Goal: Task Accomplishment & Management: Complete application form

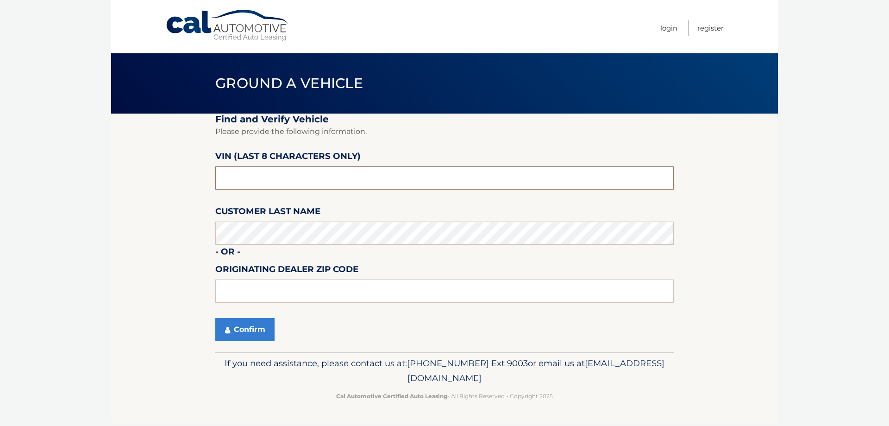
click at [368, 177] on input "text" at bounding box center [444, 177] width 459 height 23
type input "tc679615"
click at [241, 334] on button "Confirm" at bounding box center [244, 329] width 59 height 23
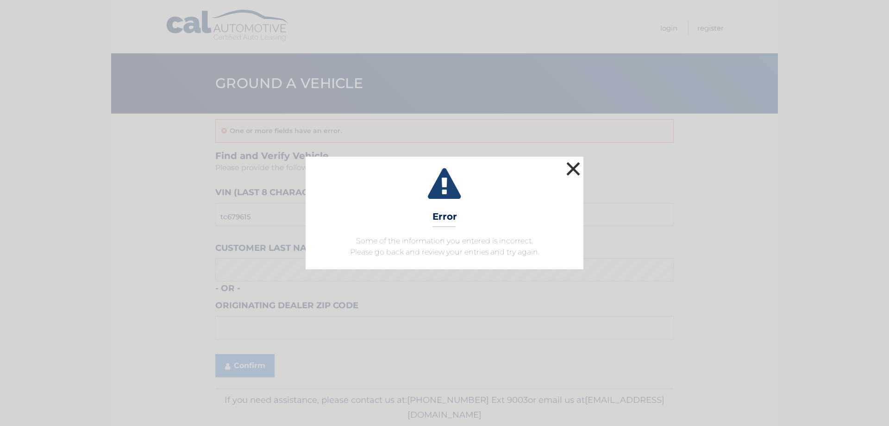
click at [569, 170] on button "×" at bounding box center [573, 168] width 19 height 19
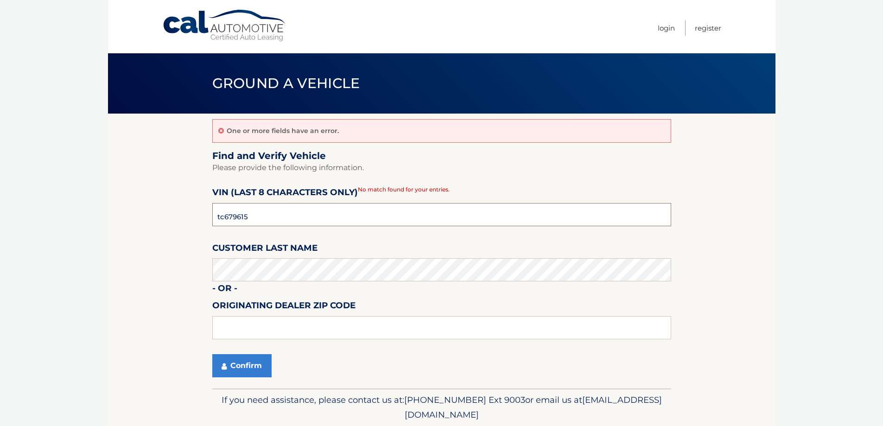
drag, startPoint x: 338, startPoint y: 226, endPoint x: 134, endPoint y: 242, distance: 204.5
click at [134, 242] on section "One or more fields have an error. Find and Verify Vehicle Please provide the fo…" at bounding box center [441, 250] width 667 height 275
type input "n*******"
type input "NH668543"
click at [216, 362] on button "Confirm" at bounding box center [241, 365] width 59 height 23
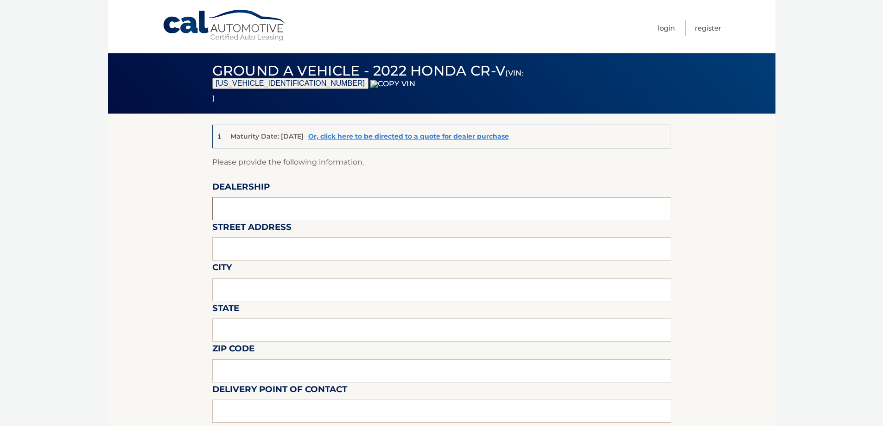
click at [251, 214] on input "text" at bounding box center [441, 208] width 459 height 23
type input "NISSAN CITY OF RED BANK"
click at [277, 246] on input "text" at bounding box center [441, 248] width 459 height 23
type input "[STREET_ADDRESS][PERSON_NAME]"
click at [271, 297] on input "text" at bounding box center [441, 289] width 459 height 23
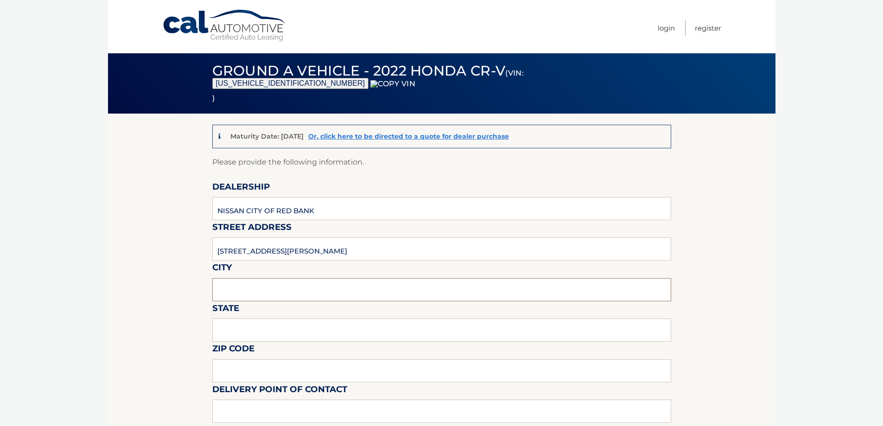
type input "[GEOGRAPHIC_DATA], [GEOGRAPHIC_DATA]"
type input "NJ"
type input "07701"
type input "7326871768"
type input "[EMAIL_ADDRESS][DOMAIN_NAME]"
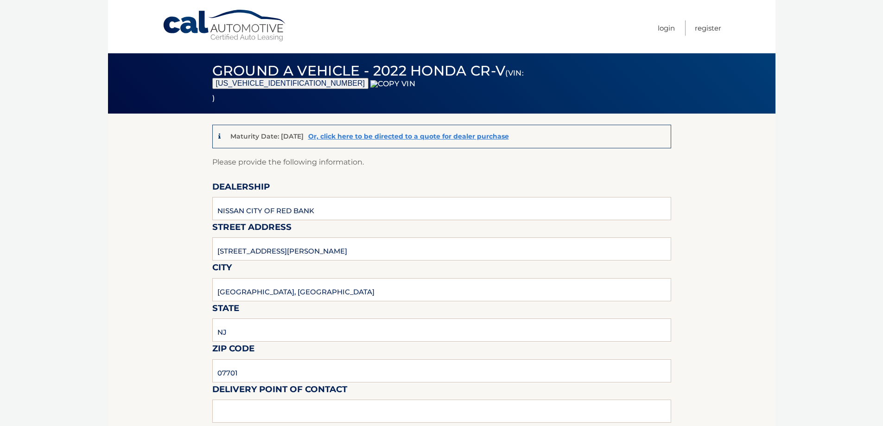
click at [279, 291] on input "[GEOGRAPHIC_DATA], [GEOGRAPHIC_DATA]" at bounding box center [441, 289] width 459 height 23
type input "RED BANK"
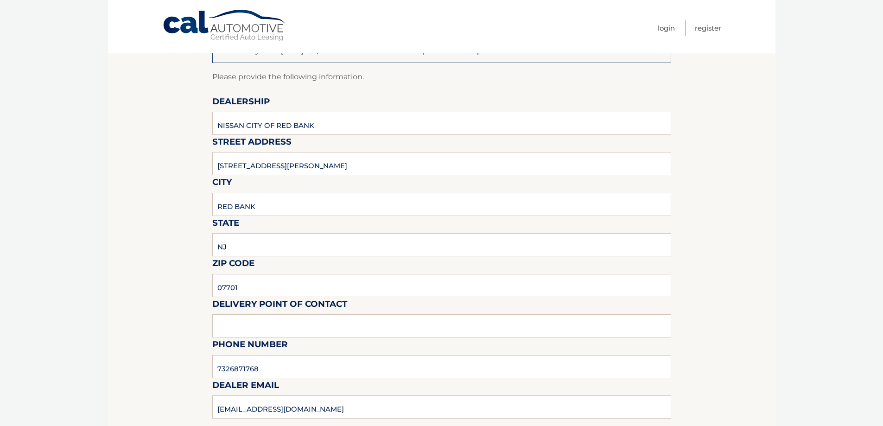
scroll to position [185, 0]
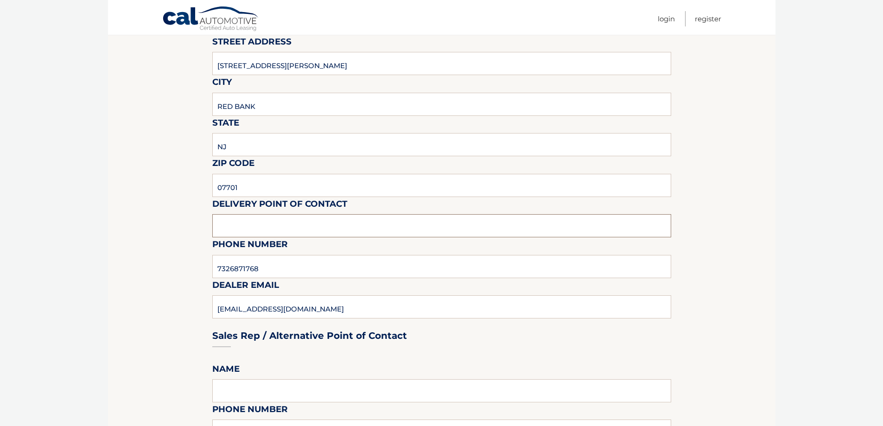
click at [253, 223] on input "text" at bounding box center [441, 225] width 459 height 23
type input "7"
click at [334, 302] on div "Sales Rep / Alternative Point of Contact" at bounding box center [441, 317] width 459 height 65
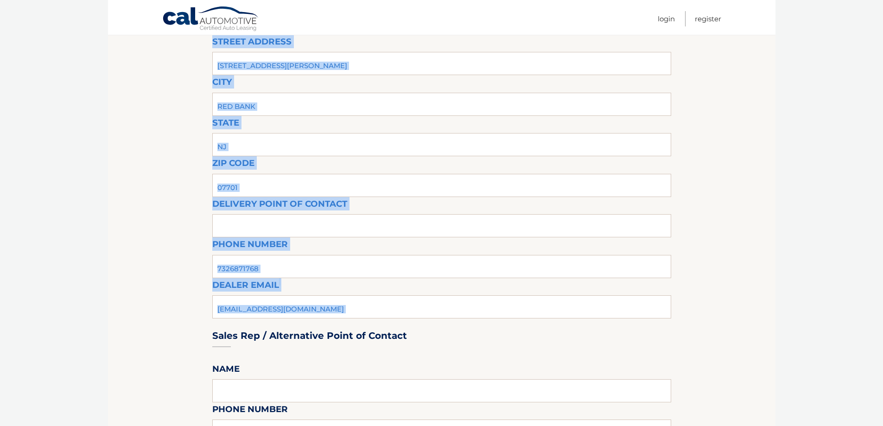
drag, startPoint x: 322, startPoint y: 309, endPoint x: 174, endPoint y: 314, distance: 148.3
click at [273, 303] on div "Sales Rep / Alternative Point of Contact" at bounding box center [441, 317] width 459 height 65
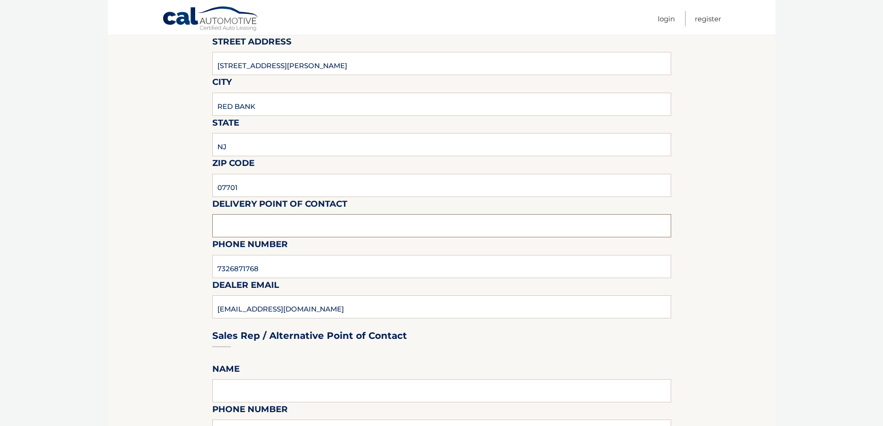
click at [223, 234] on input "text" at bounding box center [441, 225] width 459 height 23
click at [240, 228] on input "text" at bounding box center [441, 225] width 459 height 23
type input "j"
type input "[PERSON_NAME]"
type input "7329923742"
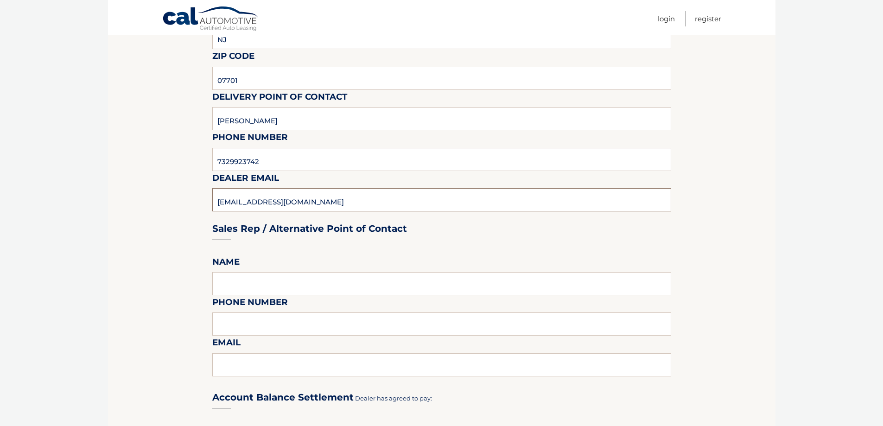
scroll to position [371, 0]
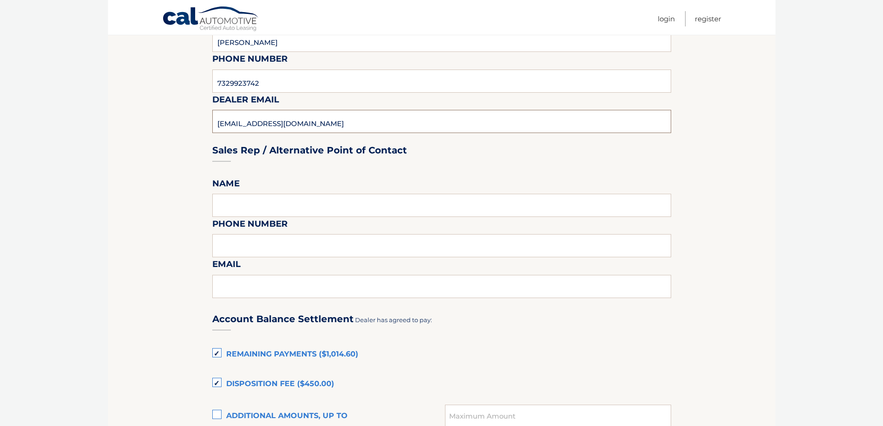
type input "[EMAIL_ADDRESS][DOMAIN_NAME]"
click at [279, 206] on input "text" at bounding box center [441, 205] width 459 height 23
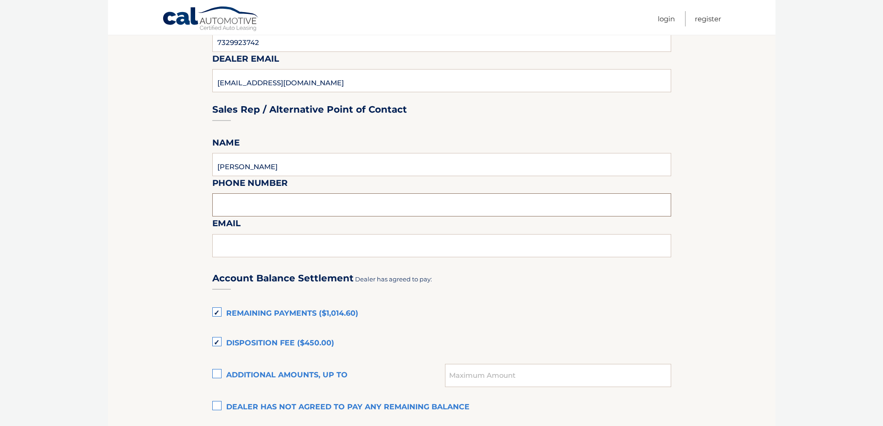
scroll to position [463, 0]
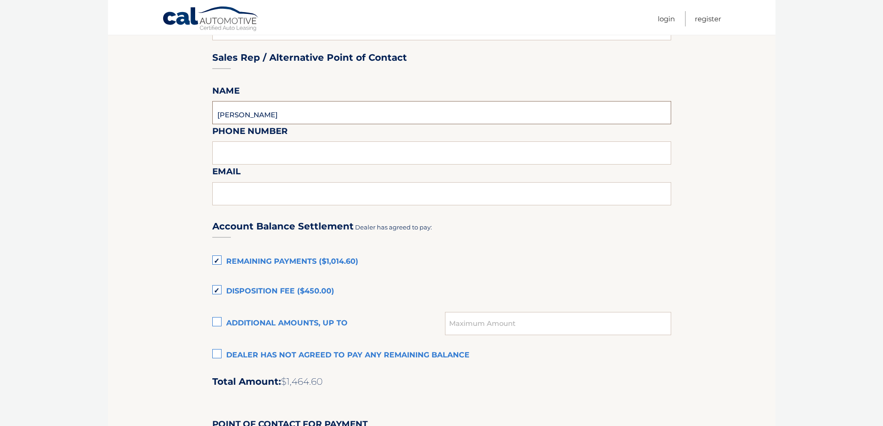
click at [282, 113] on input "[PERSON_NAME]" at bounding box center [441, 112] width 459 height 23
type input "[PERSON_NAME]"
type input "7329923742"
type input "[EMAIL_ADDRESS][DOMAIN_NAME]"
click at [210, 119] on section "Maturity Date: [DATE] Or, click here to be directed to a quote for dealer purch…" at bounding box center [441, 157] width 667 height 1015
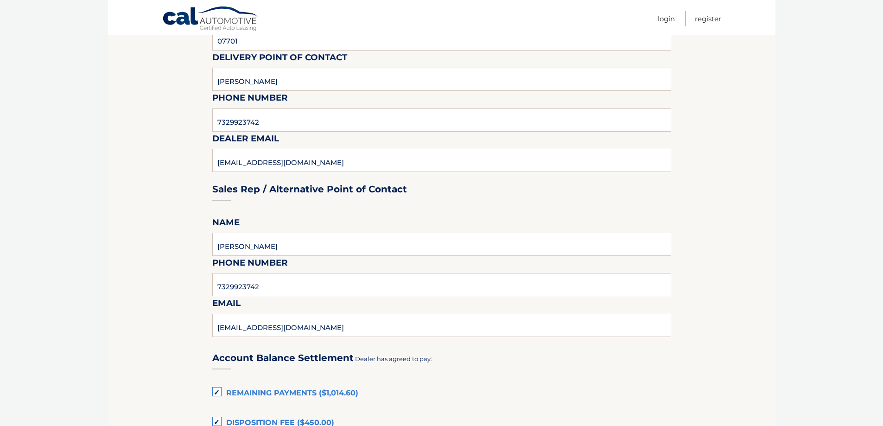
scroll to position [278, 0]
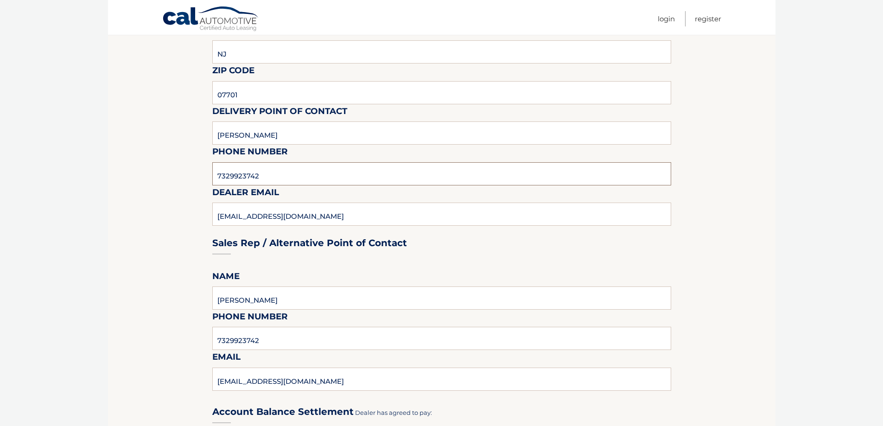
click at [267, 166] on input "7329923742" at bounding box center [441, 173] width 459 height 23
click at [281, 139] on input "[PERSON_NAME]" at bounding box center [441, 132] width 459 height 23
type input "[PERSON_NAME]"
type input "7329923719"
type input "[EMAIL_ADDRESS][DOMAIN_NAME]"
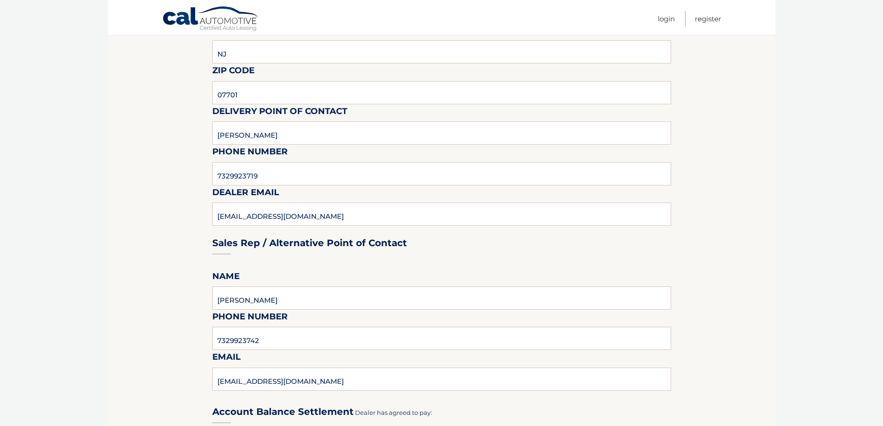
click at [209, 202] on section "Maturity Date: [DATE] Or, click here to be directed to a quote for dealer purch…" at bounding box center [441, 343] width 667 height 1015
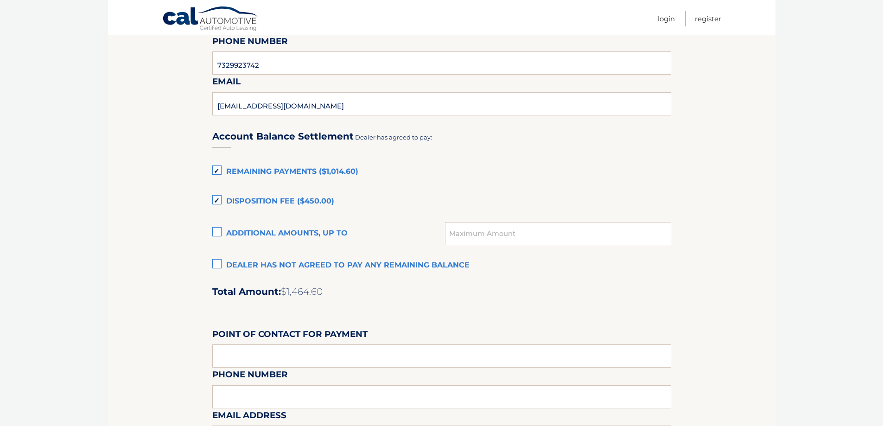
scroll to position [556, 0]
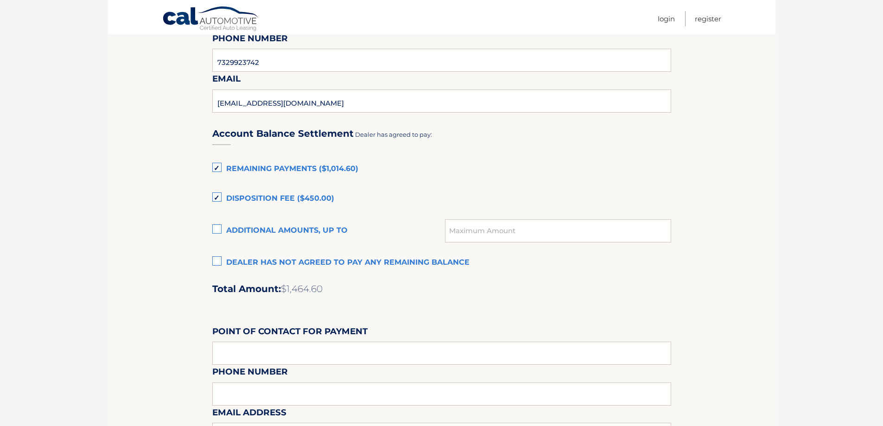
click at [217, 197] on label "Disposition Fee ($450.00)" at bounding box center [441, 198] width 459 height 19
click at [0, 0] on input "Disposition Fee ($450.00)" at bounding box center [0, 0] width 0 height 0
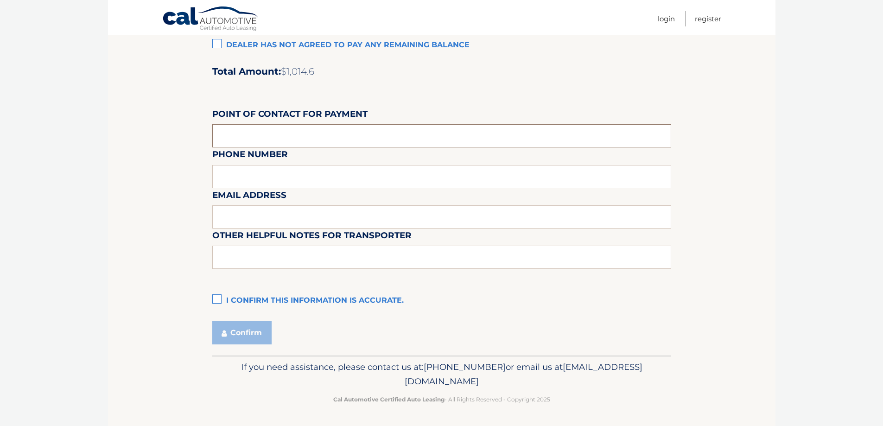
click at [261, 142] on input "text" at bounding box center [441, 135] width 459 height 23
type input "[PERSON_NAME]"
click at [270, 170] on div "Email Address" at bounding box center [441, 167] width 459 height 40
click at [268, 178] on div "Email Address" at bounding box center [441, 167] width 459 height 40
click at [233, 180] on div "Email Address" at bounding box center [441, 167] width 459 height 40
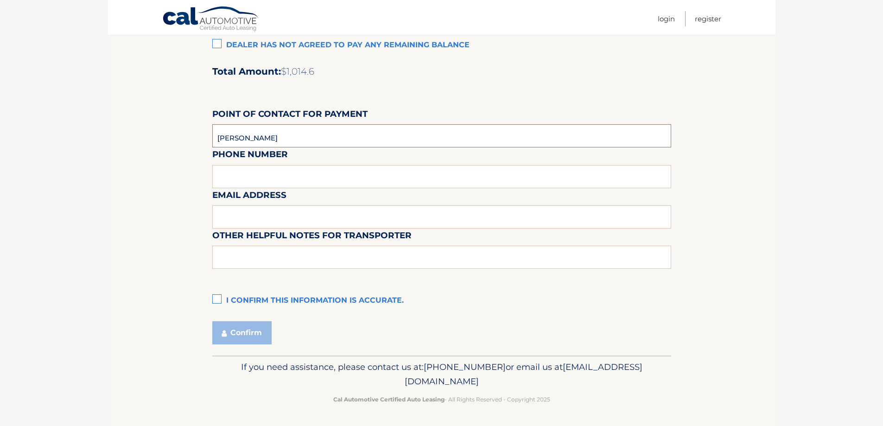
click at [282, 128] on input "[PERSON_NAME]" at bounding box center [441, 135] width 459 height 23
type input "7329923725"
type input "[EMAIL_ADDRESS][DOMAIN_NAME]"
click at [213, 302] on label "I confirm this information is accurate." at bounding box center [441, 300] width 459 height 19
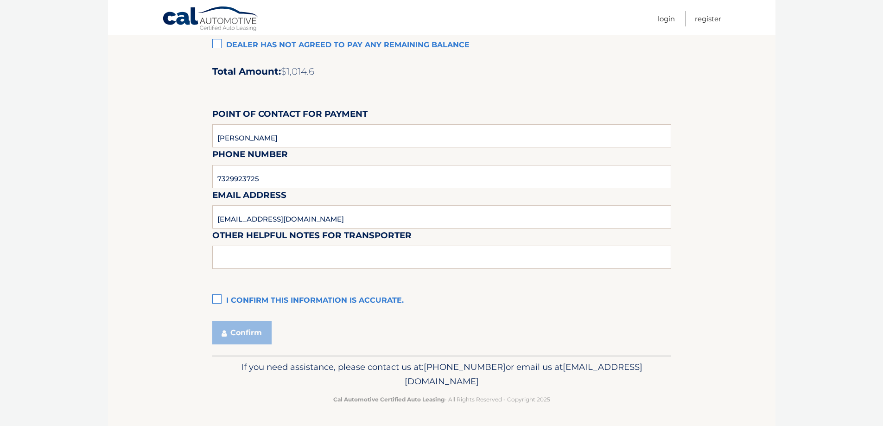
click at [0, 0] on input "I confirm this information is accurate." at bounding box center [0, 0] width 0 height 0
click at [239, 323] on button "Confirm" at bounding box center [241, 332] width 59 height 23
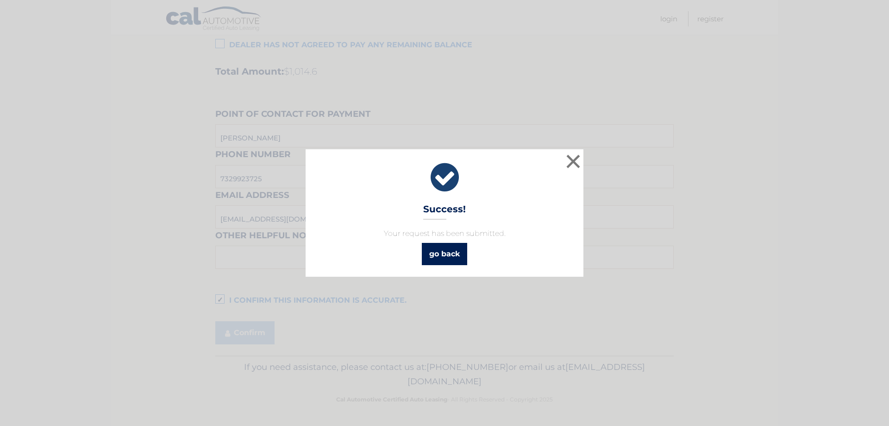
click at [422, 256] on link "go back" at bounding box center [444, 254] width 45 height 22
